Goal: Book appointment/travel/reservation

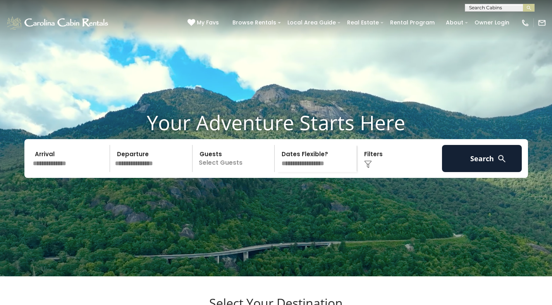
click at [170, 221] on video at bounding box center [276, 138] width 552 height 276
click at [154, 134] on h1 "Your Adventure Starts Here" at bounding box center [276, 122] width 540 height 24
click at [246, 189] on div "Your Adventure Starts Here Arrival Departure Guests Select Guests Guests - 0 + +" at bounding box center [276, 149] width 552 height 79
click at [91, 216] on video at bounding box center [276, 138] width 552 height 276
click at [263, 170] on p "Select Guests" at bounding box center [235, 158] width 80 height 27
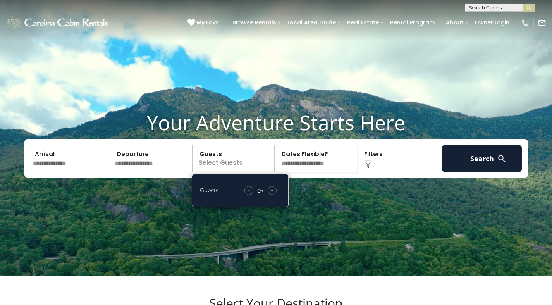
click at [277, 172] on div "**********" at bounding box center [317, 158] width 83 height 27
